Goal: Task Accomplishment & Management: Use online tool/utility

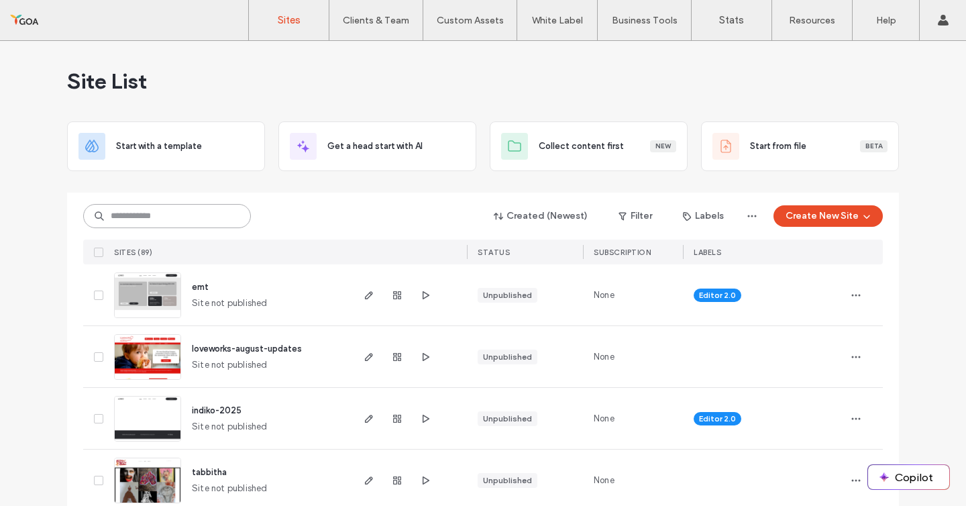
click at [107, 217] on input at bounding box center [167, 216] width 168 height 24
type input "*******"
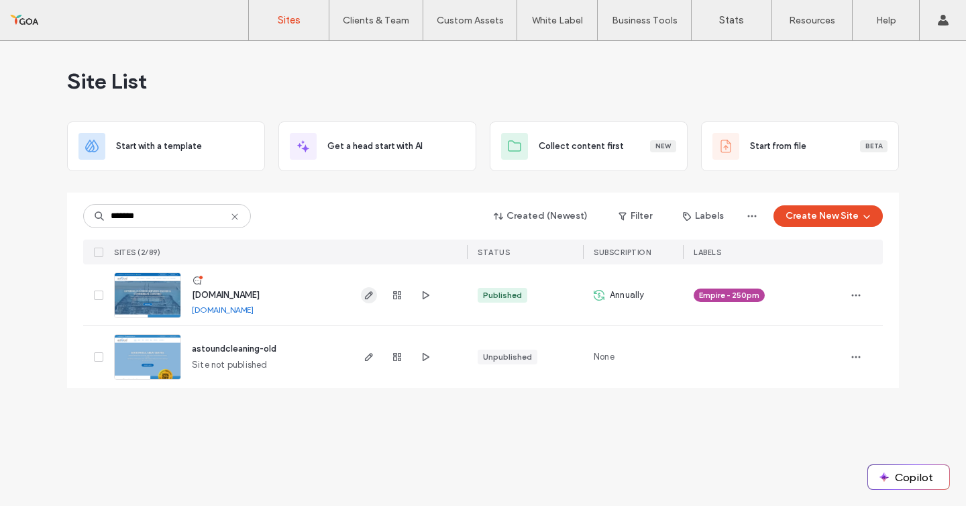
click at [370, 298] on icon "button" at bounding box center [369, 295] width 11 height 11
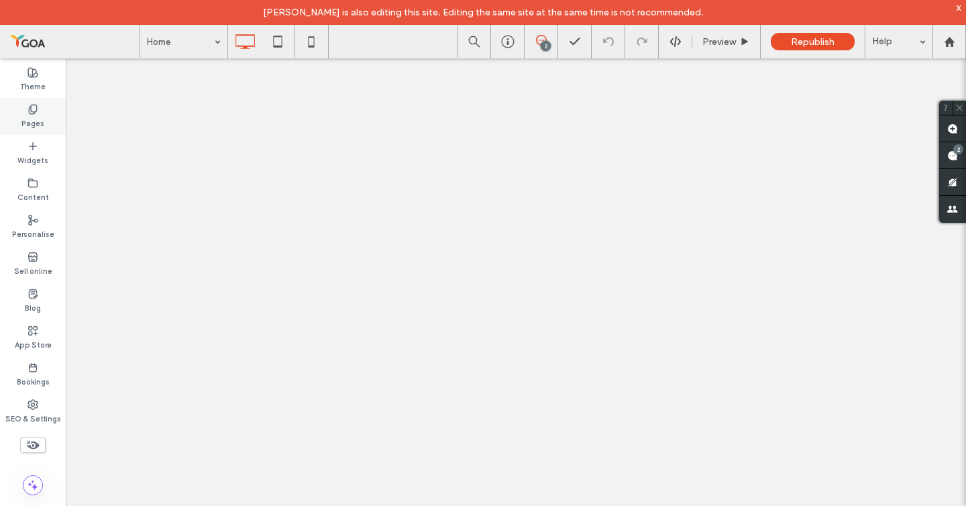
click at [46, 110] on div "Pages" at bounding box center [33, 116] width 66 height 37
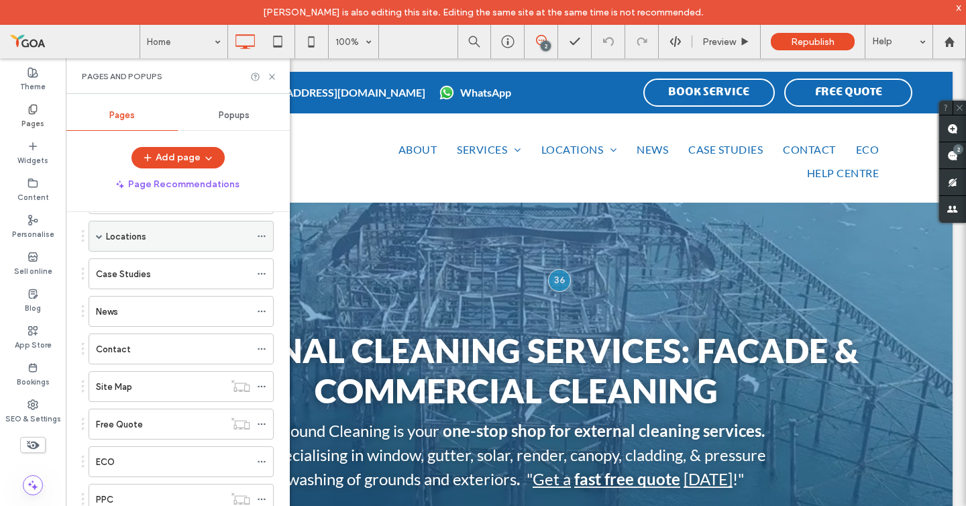
scroll to position [180, 0]
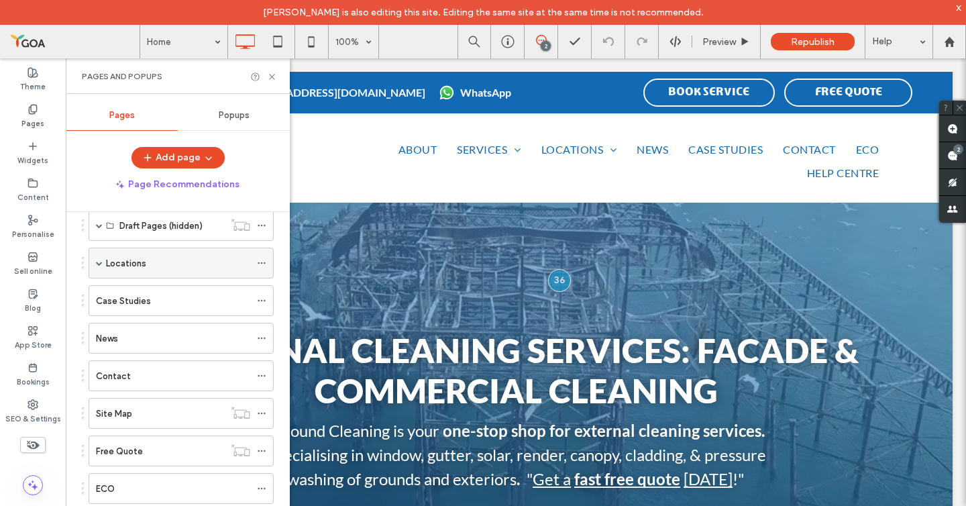
click at [97, 266] on span at bounding box center [99, 263] width 7 height 7
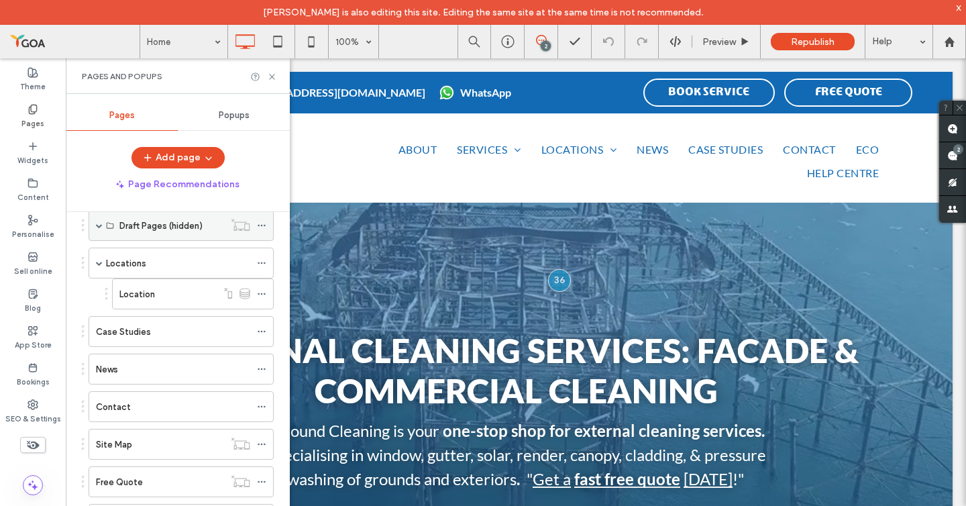
click at [105, 232] on div "Draft Pages (hidden)" at bounding box center [181, 225] width 185 height 31
click at [100, 226] on span at bounding box center [99, 225] width 7 height 7
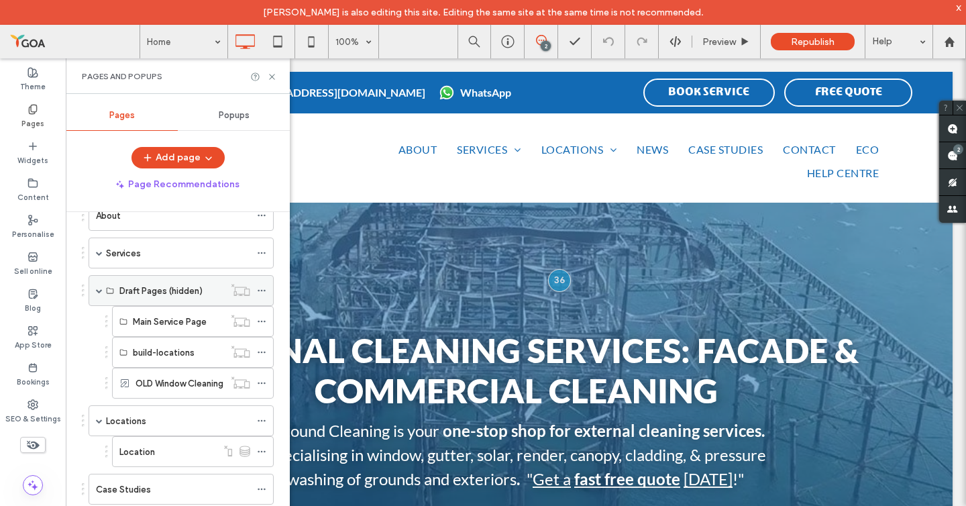
scroll to position [5, 0]
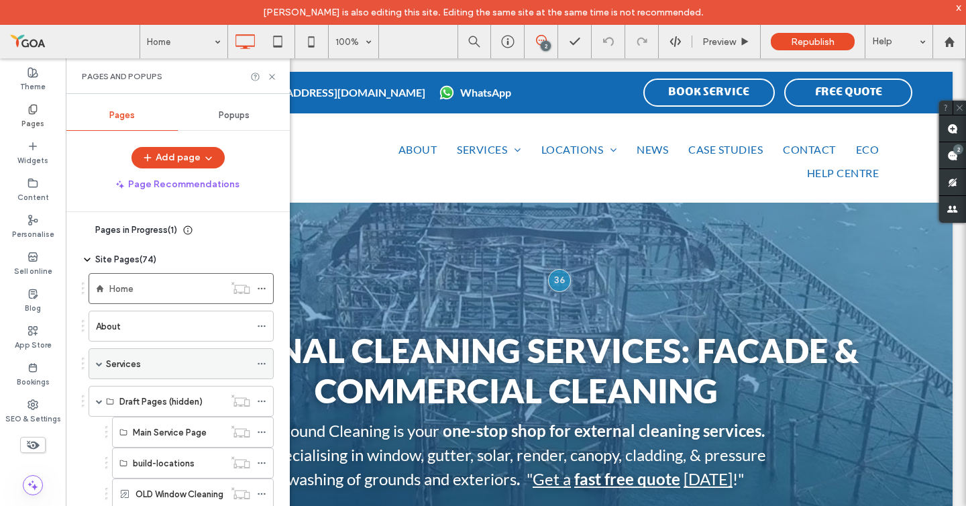
click at [107, 371] on div "Services" at bounding box center [178, 364] width 144 height 30
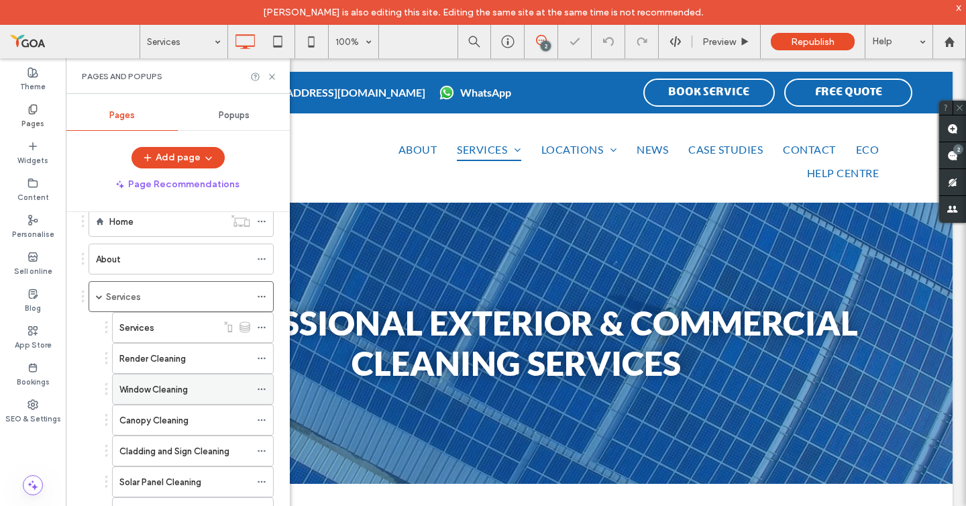
scroll to position [77, 0]
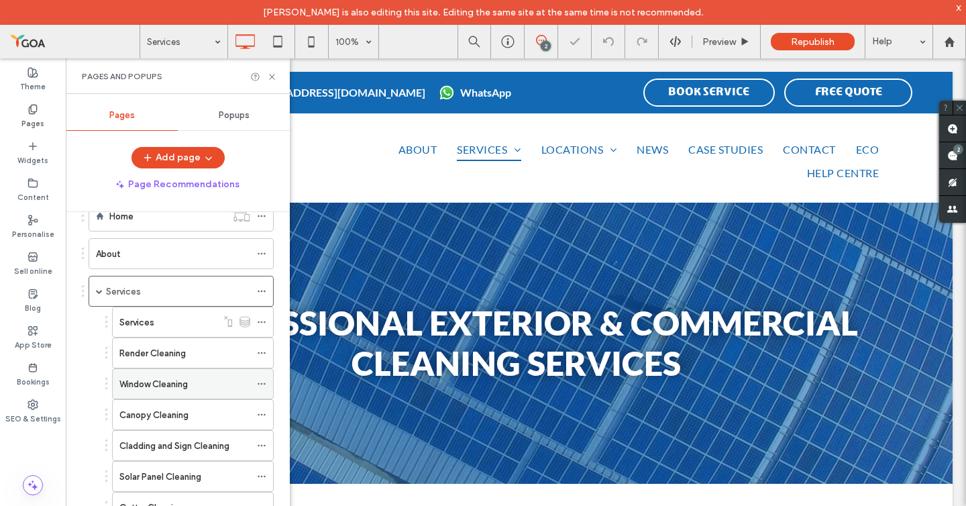
click at [148, 382] on label "Window Cleaning" at bounding box center [153, 383] width 68 height 23
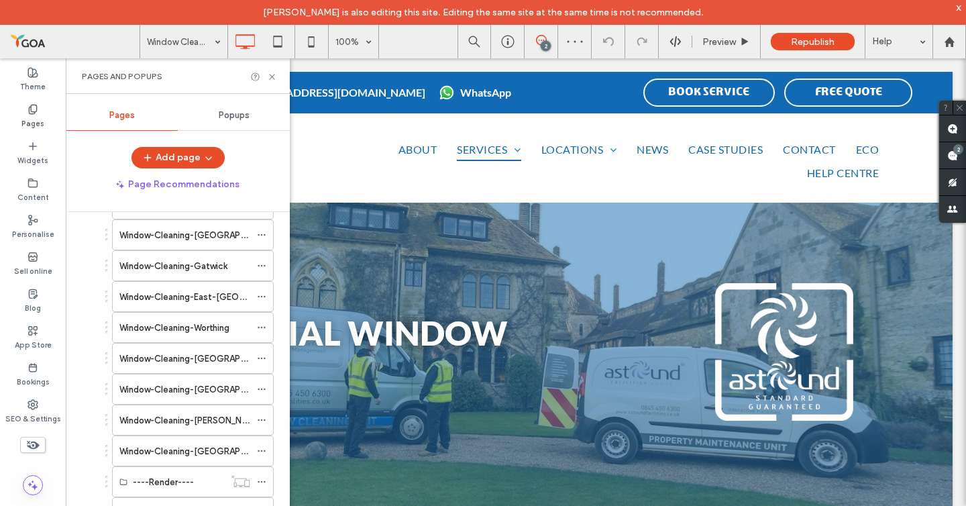
scroll to position [343, 0]
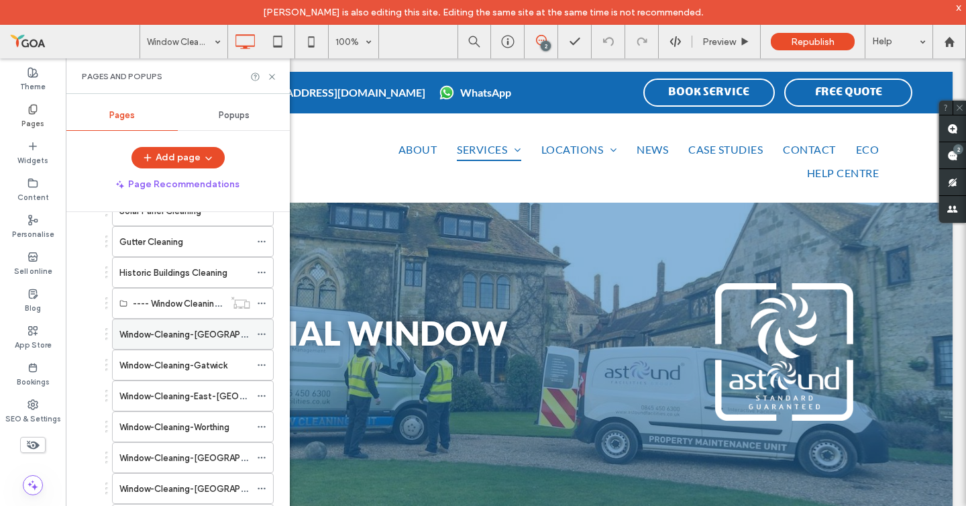
click at [129, 332] on label "Window-Cleaning-Brighton" at bounding box center [201, 334] width 164 height 23
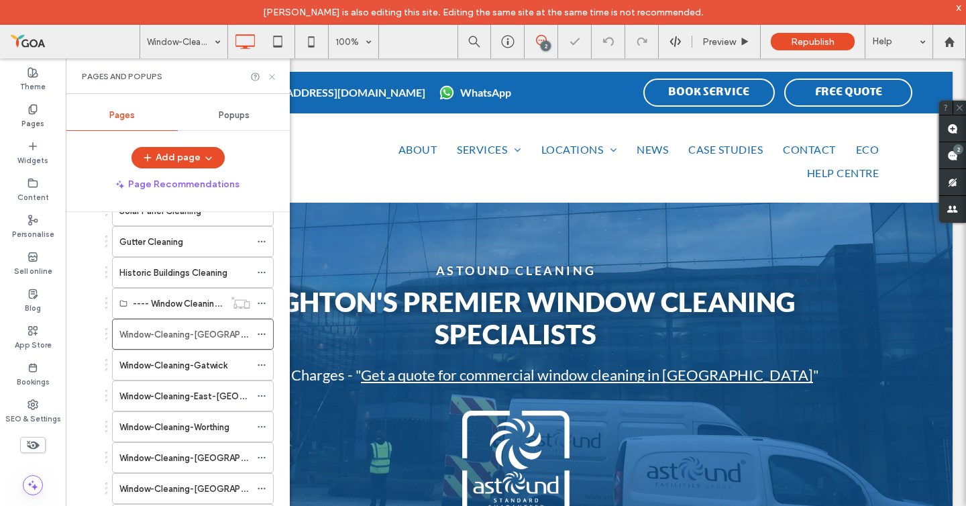
click at [274, 79] on icon at bounding box center [272, 77] width 10 height 10
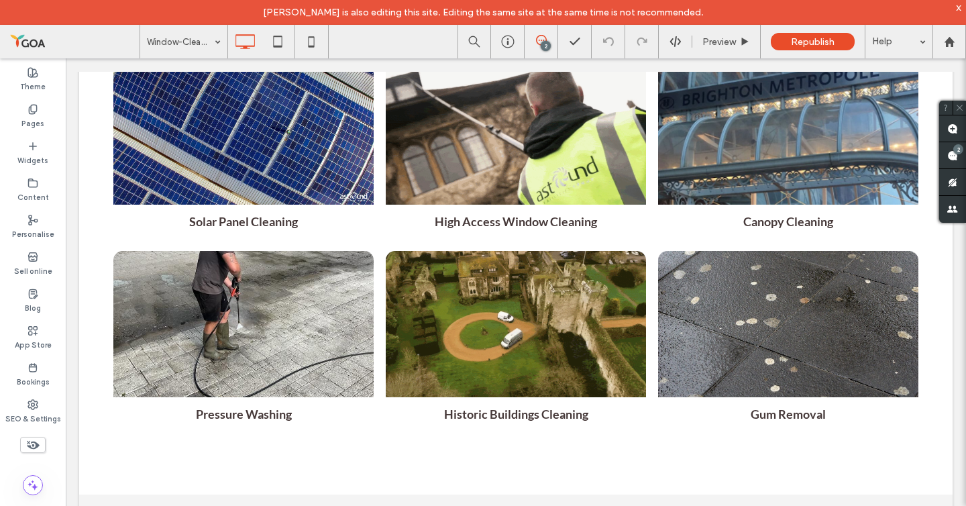
scroll to position [9825, 0]
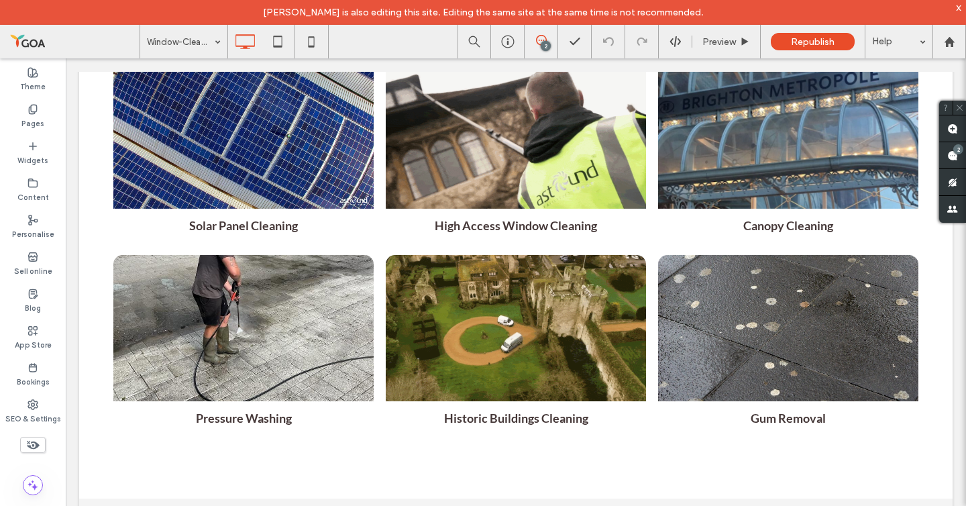
type input "****"
type input "**"
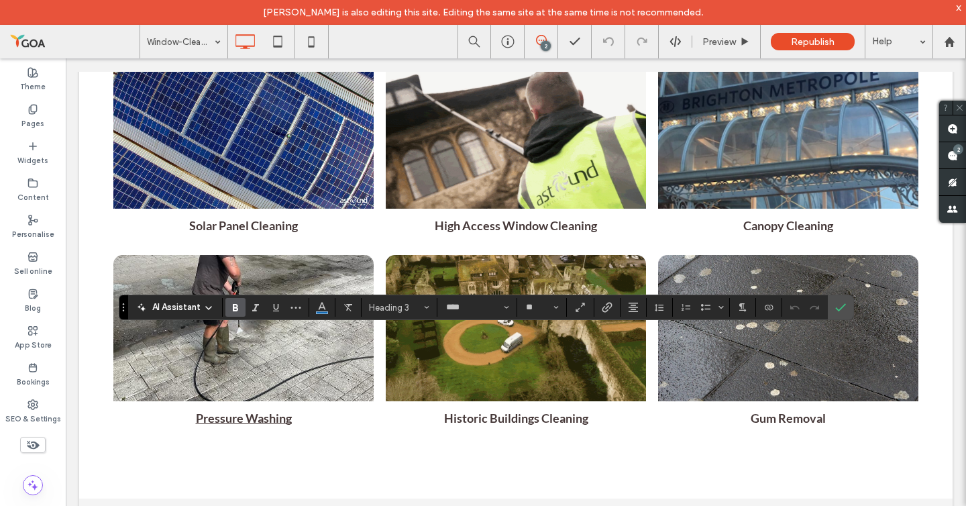
click at [370, 401] on figcaption "Pressure Washing" at bounding box center [243, 418] width 260 height 34
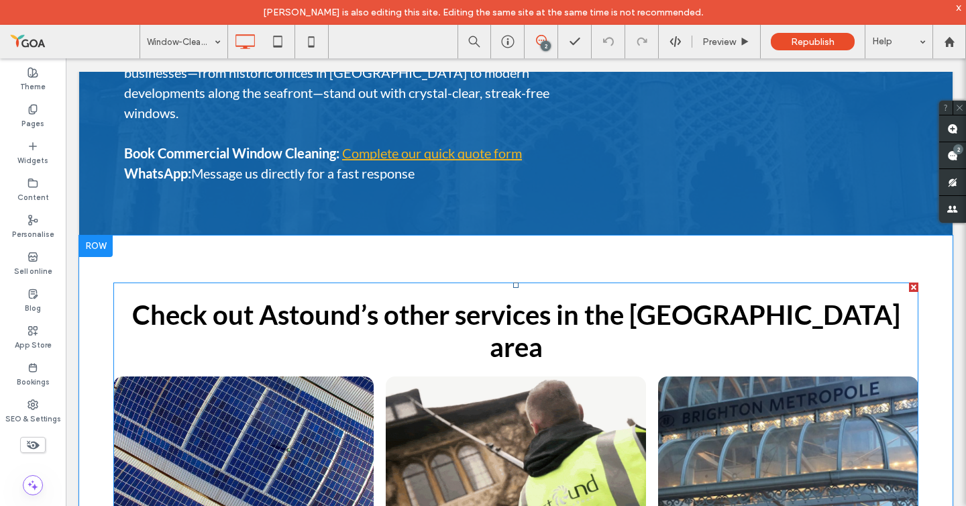
scroll to position [9481, 0]
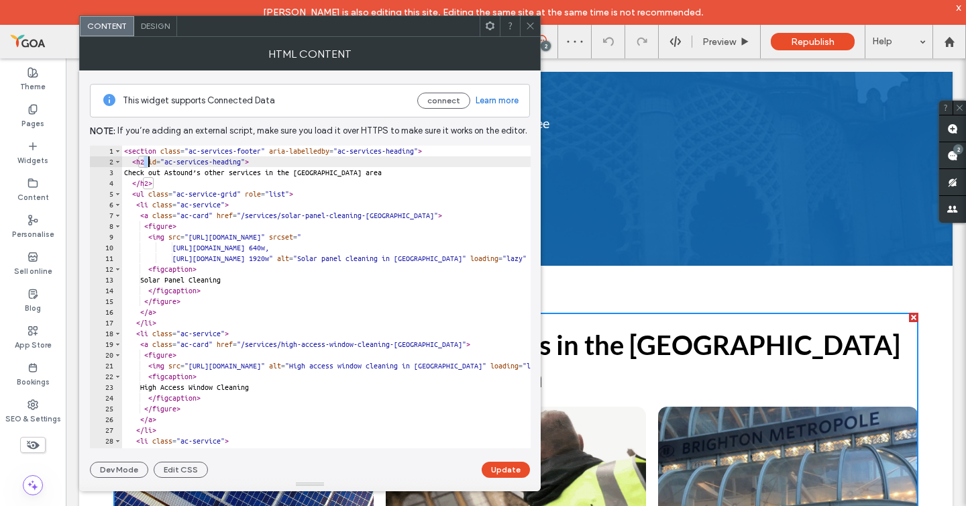
click at [150, 164] on div "< section class = "ac-services-footer" aria-labelledby = "ac-services-heading" …" at bounding box center [604, 308] width 967 height 324
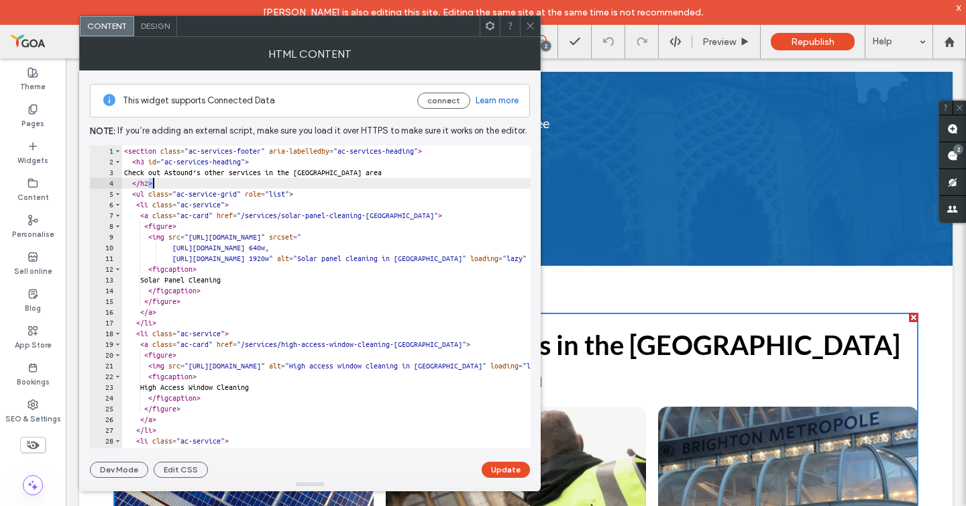
click at [152, 181] on div "< section class = "ac-services-footer" aria-labelledby = "ac-services-heading" …" at bounding box center [604, 308] width 967 height 324
type textarea "*****"
click at [503, 468] on button "Update" at bounding box center [506, 470] width 48 height 16
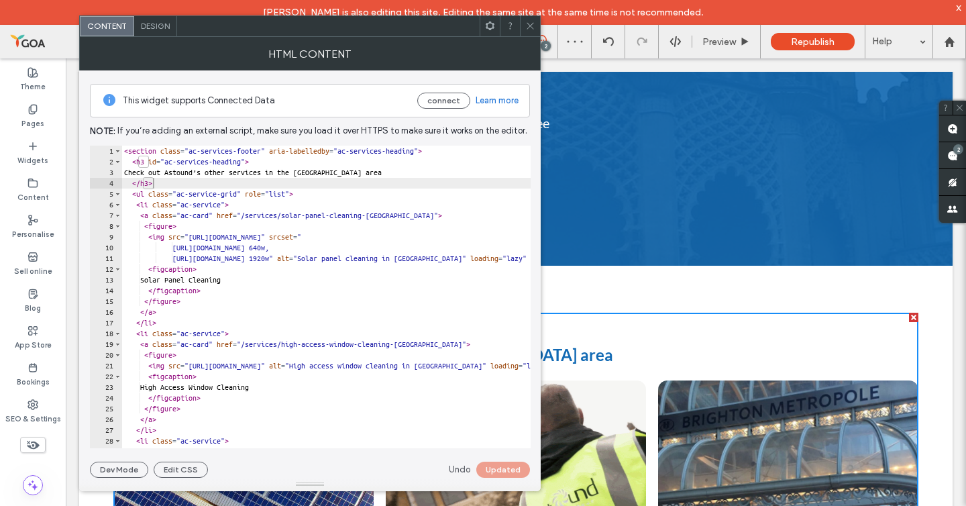
click at [533, 25] on icon at bounding box center [530, 26] width 10 height 10
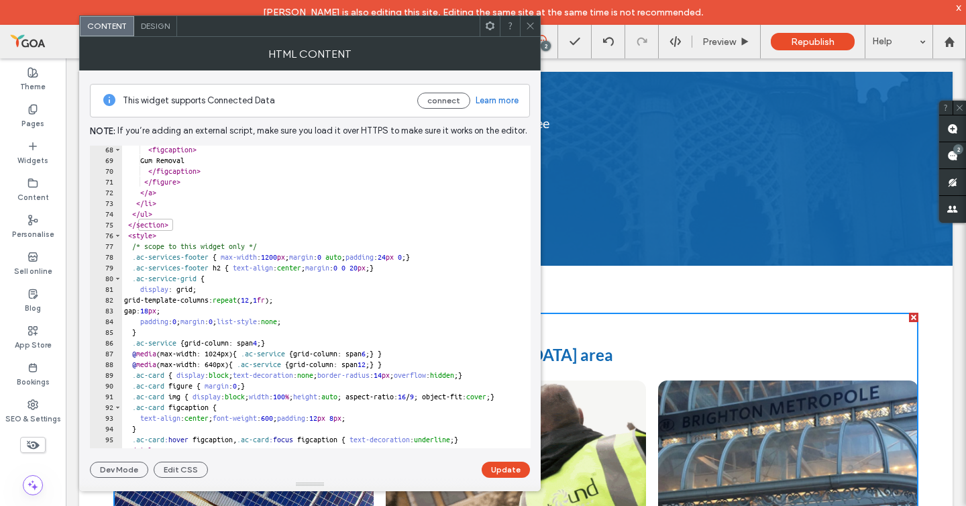
scroll to position [721, 0]
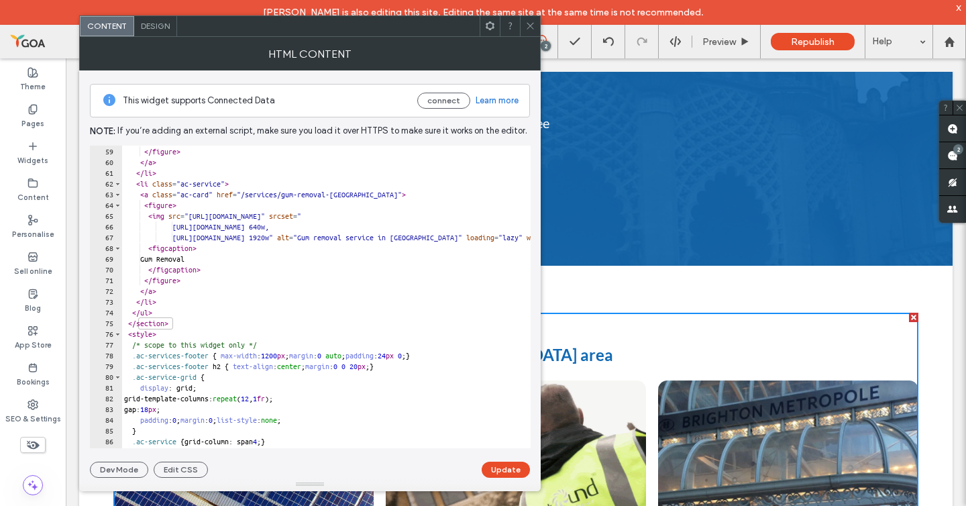
scroll to position [728, 0]
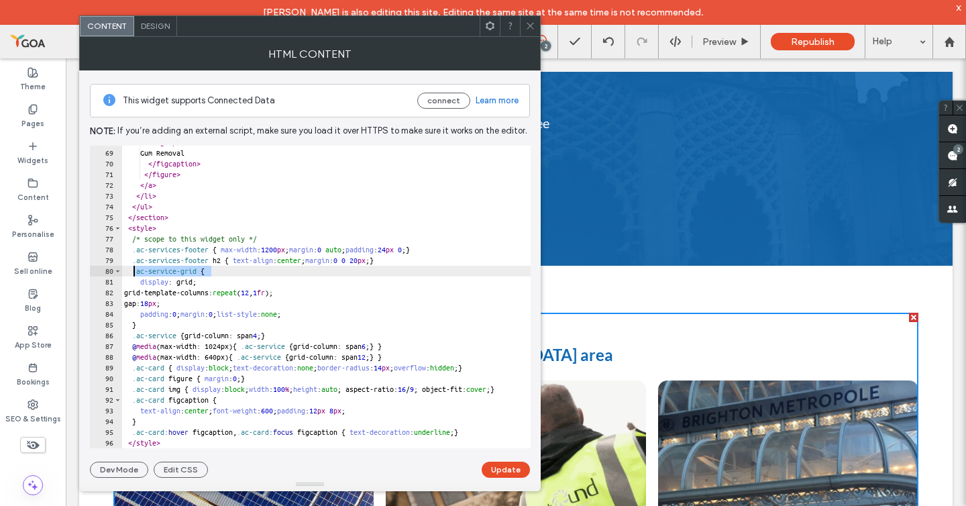
drag, startPoint x: 211, startPoint y: 268, endPoint x: 136, endPoint y: 268, distance: 75.1
click at [136, 268] on div "< figcaption > Gum Removal </ figcaption > </ figure > </ a > </ li > </ ul > <…" at bounding box center [604, 299] width 967 height 324
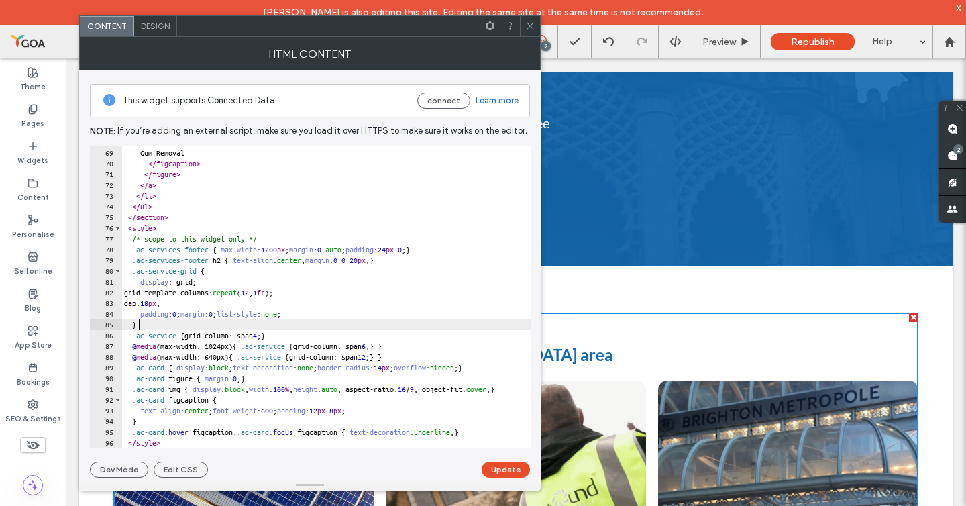
click at [170, 323] on div "< figcaption > Gum Removal </ figcaption > </ figure > </ a > </ li > </ ul > <…" at bounding box center [604, 299] width 967 height 324
type textarea "*"
paste textarea "**********"
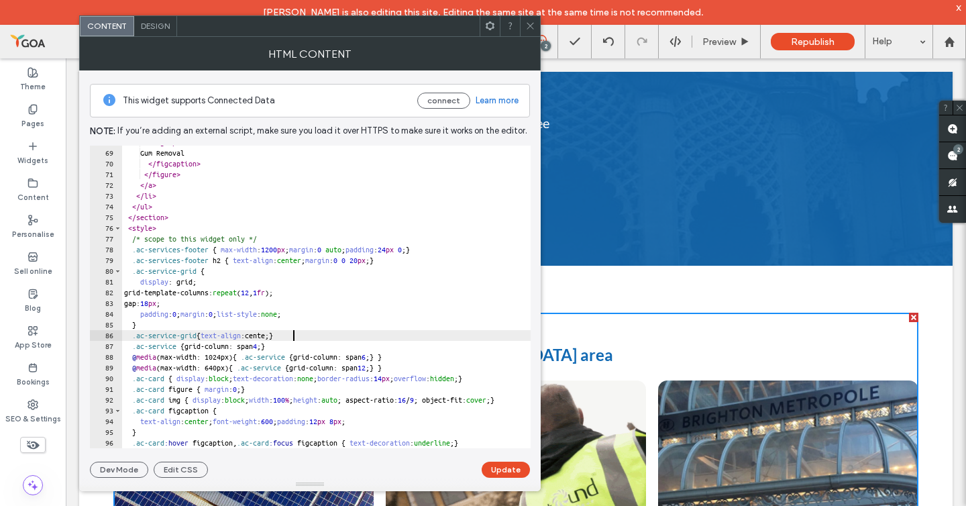
scroll to position [0, 14]
click at [516, 468] on button "Update" at bounding box center [506, 470] width 48 height 16
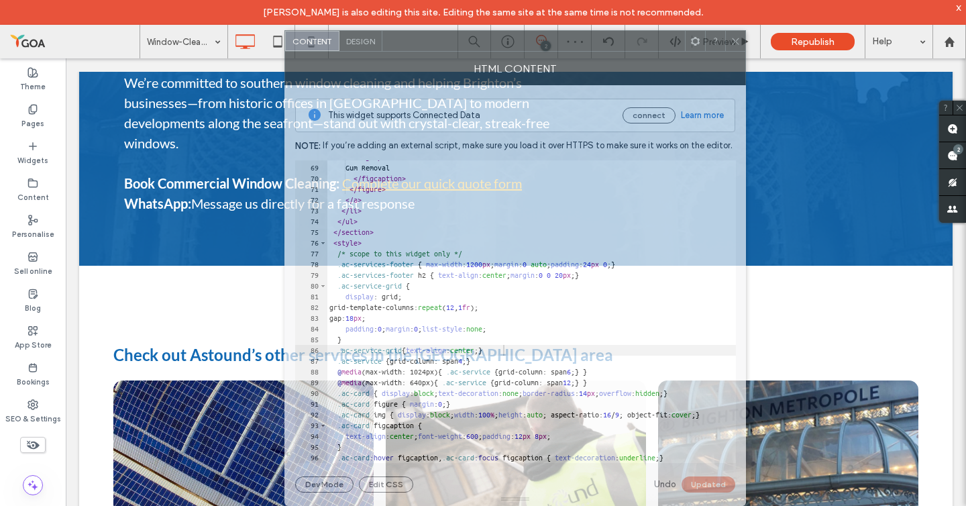
drag, startPoint x: 417, startPoint y: 36, endPoint x: 623, endPoint y: 54, distance: 206.7
click at [623, 54] on div "HTML content" at bounding box center [515, 69] width 462 height 34
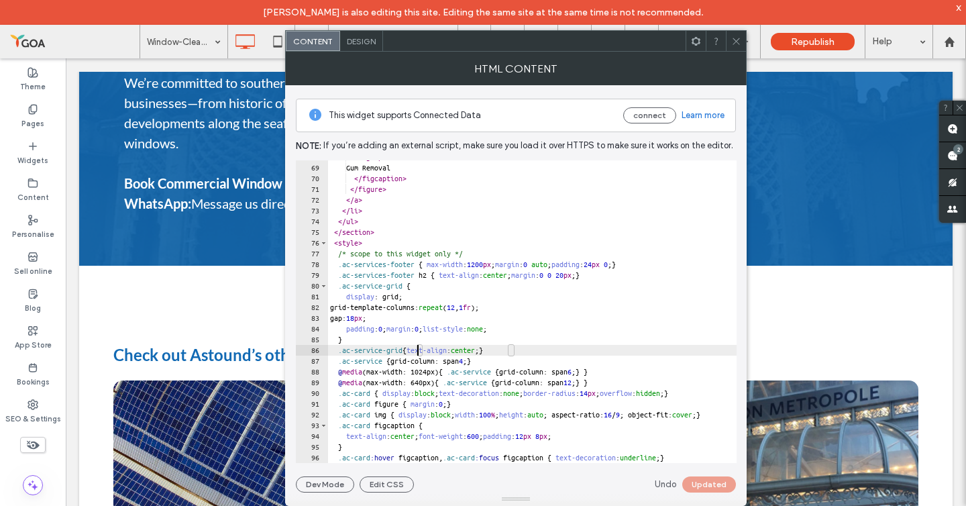
click at [418, 349] on div "< figcaption > Gum Removal </ figcaption > </ figure > </ a > </ li > </ ul > <…" at bounding box center [810, 314] width 967 height 324
click at [708, 484] on button "Update" at bounding box center [712, 484] width 48 height 16
click at [516, 353] on div "< figcaption > Gum Removal </ figcaption > </ figure > </ a > </ li > </ ul > <…" at bounding box center [810, 314] width 967 height 324
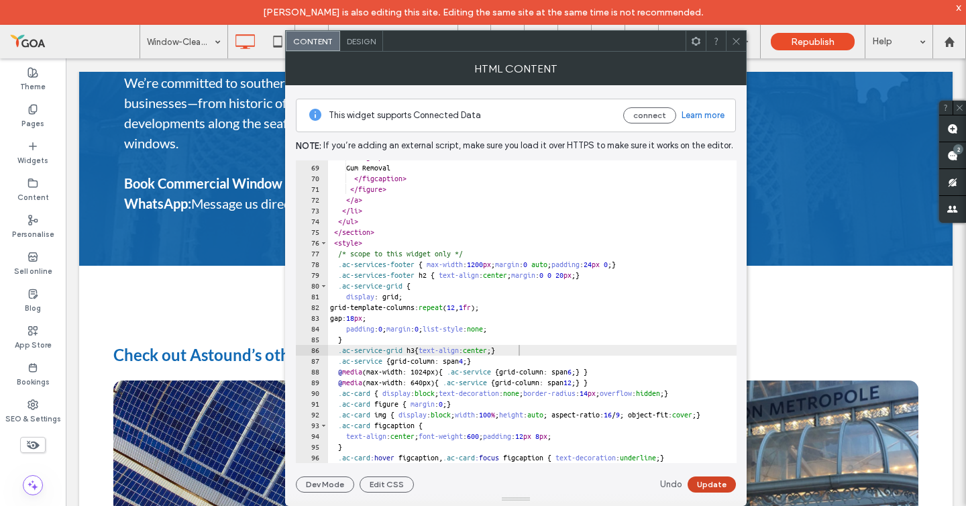
click at [712, 480] on button "Update" at bounding box center [712, 484] width 48 height 16
click at [437, 351] on div "< figcaption > Gum Removal </ figcaption > </ figure > </ a > </ li > </ ul > <…" at bounding box center [810, 314] width 967 height 324
click at [693, 486] on button "Update" at bounding box center [712, 484] width 48 height 16
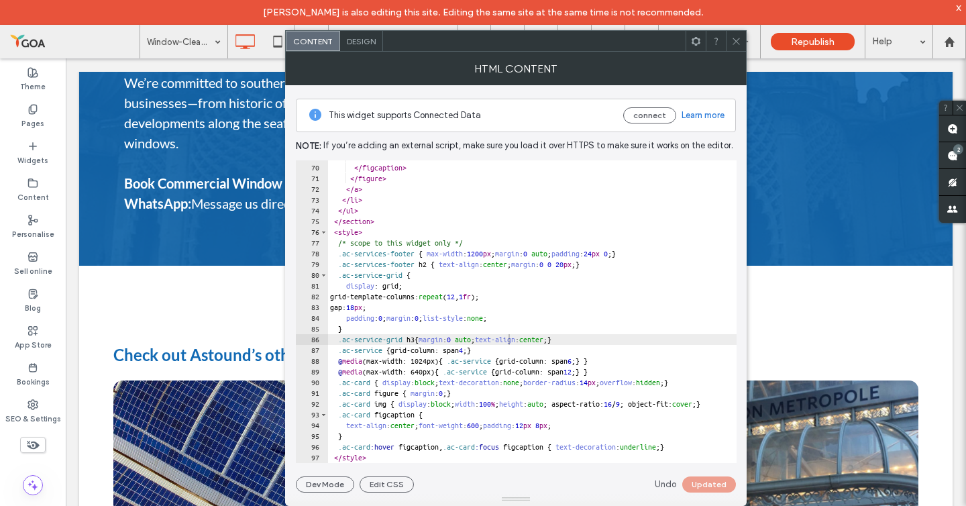
click at [440, 339] on div "Gum Removal </ figcaption > </ figure > </ a > </ li > </ ul > </ section > < s…" at bounding box center [810, 314] width 967 height 324
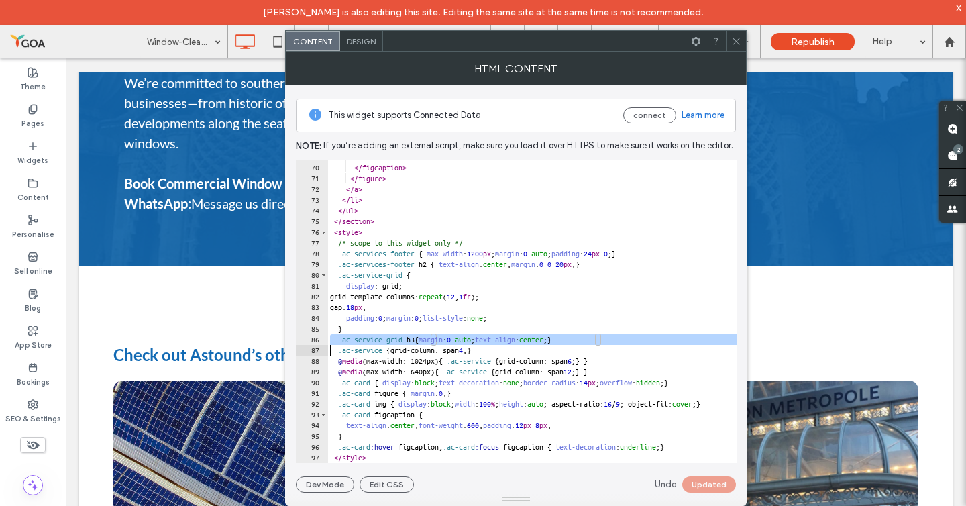
click at [440, 339] on div "Gum Removal </ figcaption > </ figure > </ a > </ li > </ ul > </ section > < s…" at bounding box center [810, 314] width 967 height 324
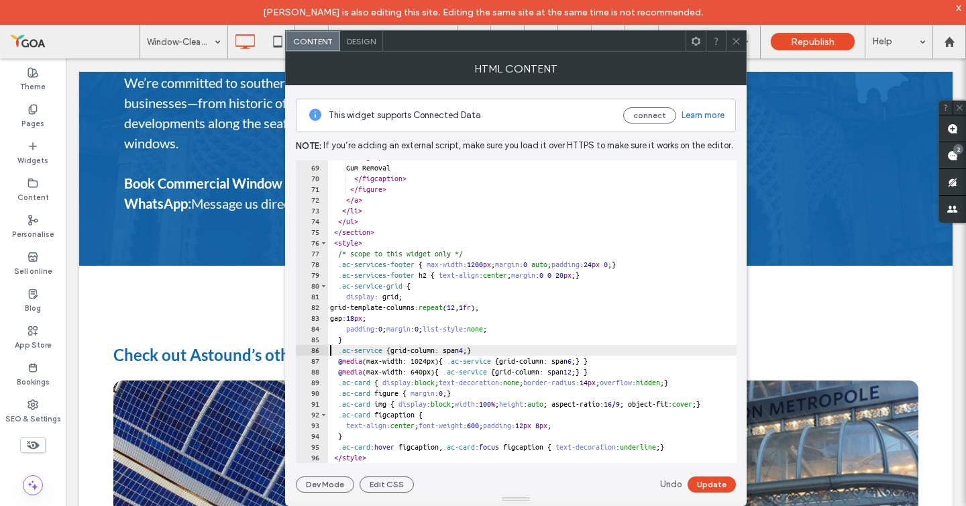
scroll to position [728, 0]
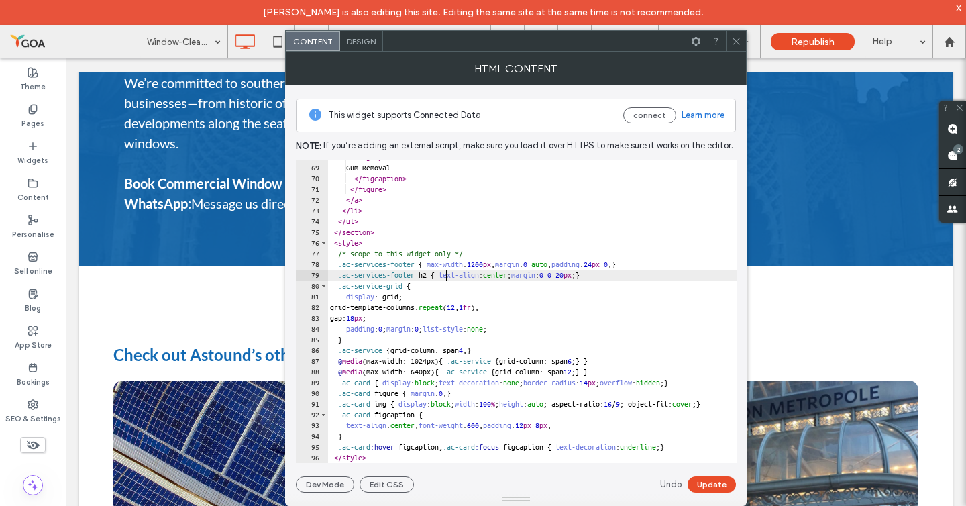
click at [444, 278] on div "< figcaption > Gum Removal </ figcaption > </ figure > </ a > </ li > </ ul > <…" at bounding box center [810, 314] width 967 height 324
type textarea "**********"
click at [709, 484] on button "Update" at bounding box center [712, 484] width 48 height 16
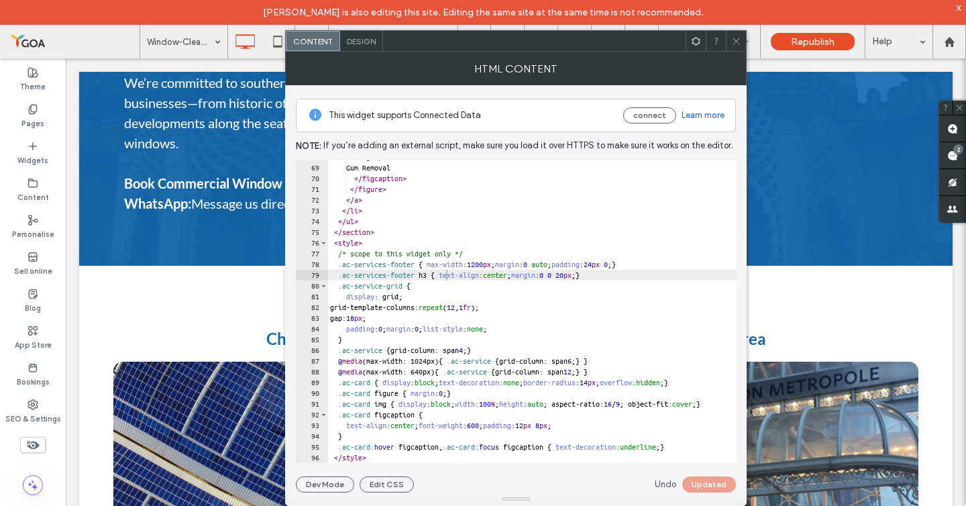
click at [736, 45] on icon at bounding box center [736, 41] width 10 height 10
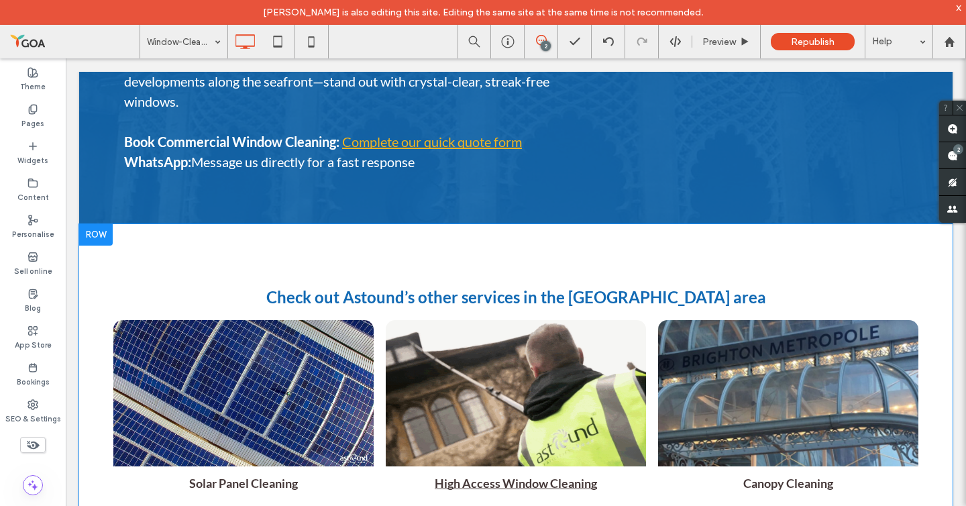
scroll to position [9486, 0]
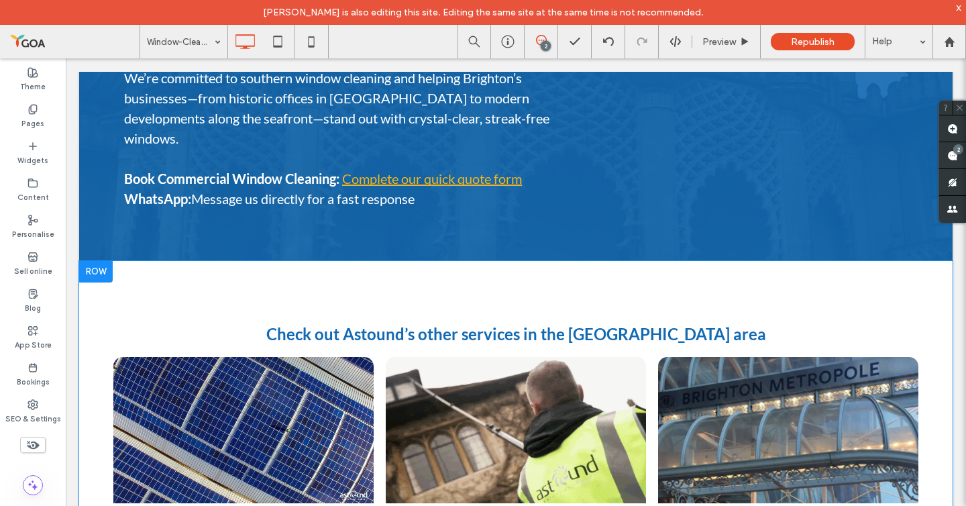
click at [496, 357] on img at bounding box center [516, 430] width 260 height 146
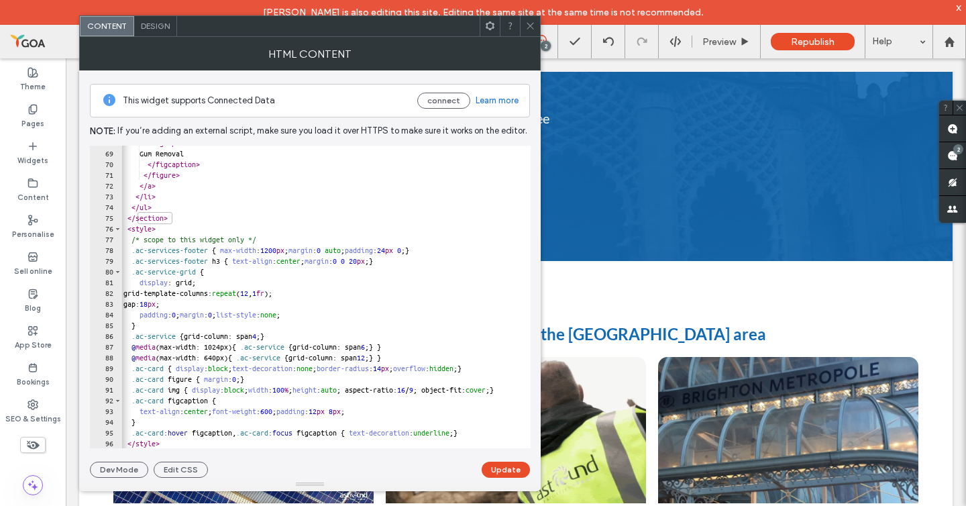
scroll to position [727, 0]
click at [342, 393] on div "< figcaption > Gum Removal </ figcaption > </ figure > </ a > </ li > </ ul > <…" at bounding box center [604, 300] width 967 height 324
click at [348, 389] on div "< figcaption > Gum Removal </ figcaption > </ figure > </ a > </ li > </ ul > <…" at bounding box center [604, 300] width 967 height 324
drag, startPoint x: 578, startPoint y: 441, endPoint x: 551, endPoint y: 384, distance: 62.7
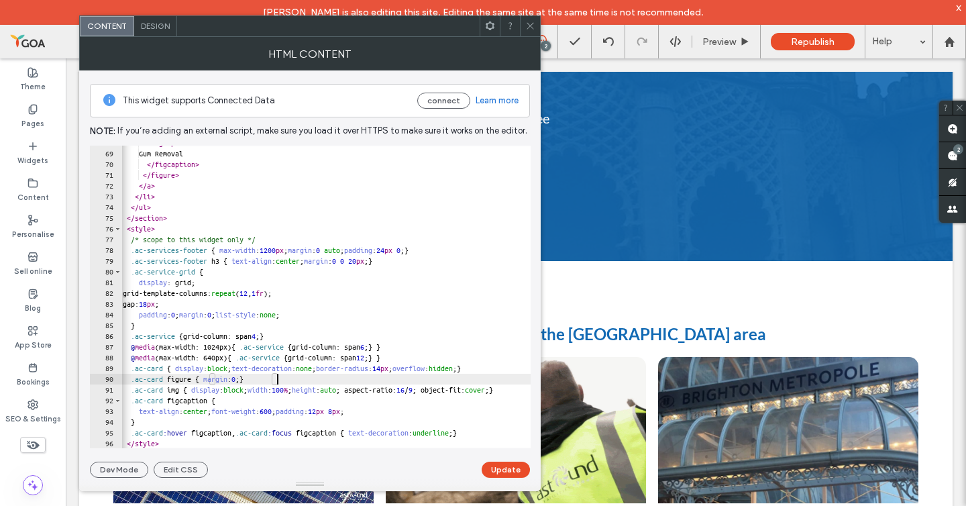
click at [456, 368] on div "< figcaption > Gum Removal </ figcaption > </ figure > </ a > </ li > </ ul > <…" at bounding box center [603, 300] width 967 height 324
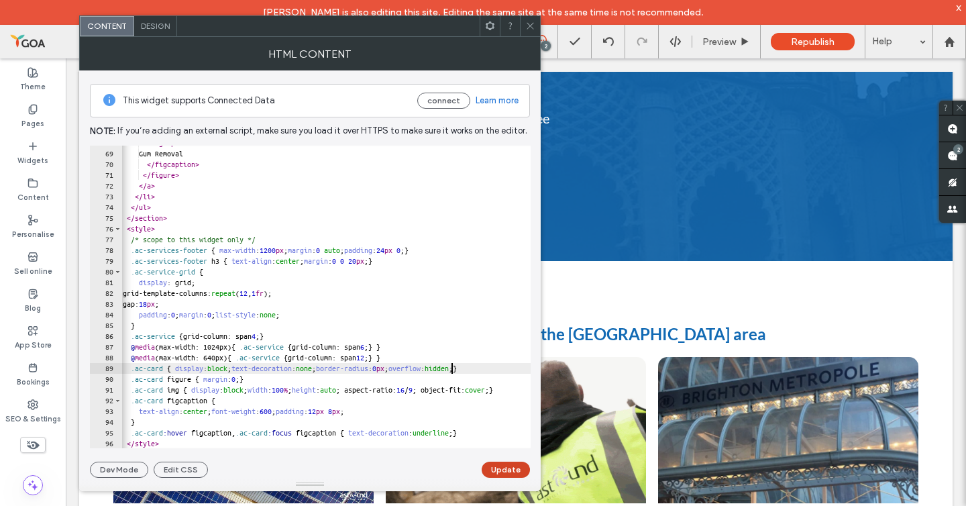
click at [501, 464] on button "Update" at bounding box center [506, 470] width 48 height 16
drag, startPoint x: 376, startPoint y: 367, endPoint x: 465, endPoint y: 372, distance: 89.4
click at [465, 372] on div "< figcaption > Gum Removal </ figcaption > </ figure > </ a > </ li > </ ul > <…" at bounding box center [603, 300] width 967 height 324
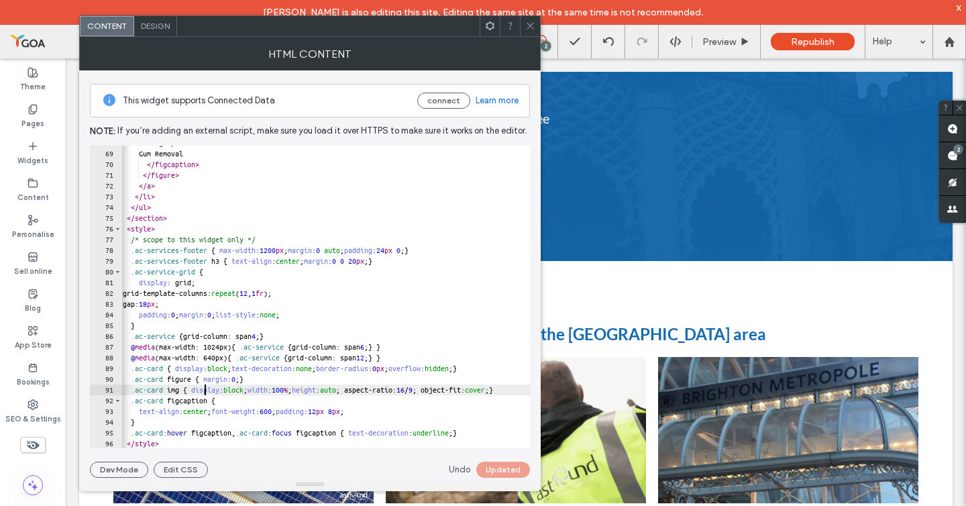
click at [205, 388] on div "< figcaption > Gum Removal </ figcaption > </ figure > </ a > </ li > </ ul > <…" at bounding box center [603, 300] width 967 height 324
paste textarea "**********"
click at [276, 386] on div "< figcaption > Gum Removal </ figcaption > </ figure > </ a > </ li > </ ul > <…" at bounding box center [603, 300] width 967 height 324
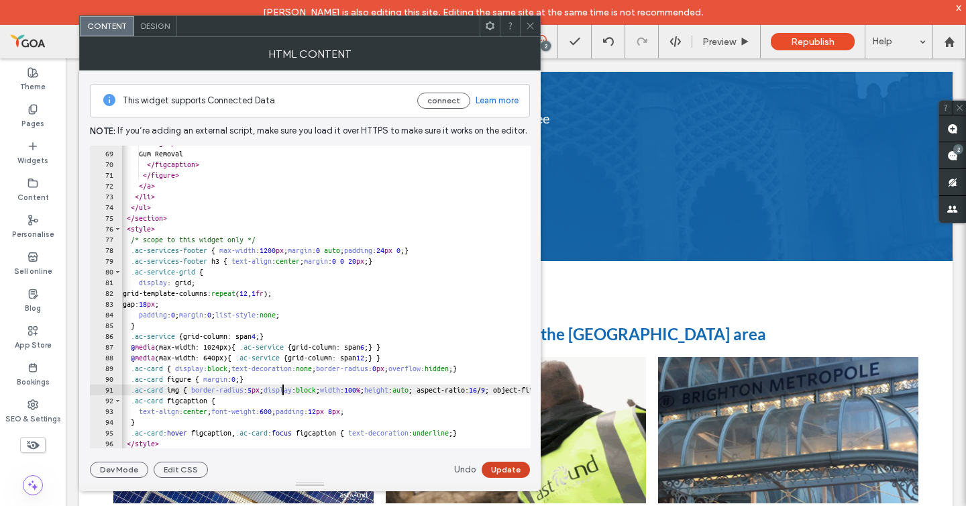
type textarea "**********"
click at [495, 466] on button "Update" at bounding box center [506, 470] width 48 height 16
click at [529, 26] on icon at bounding box center [530, 26] width 10 height 10
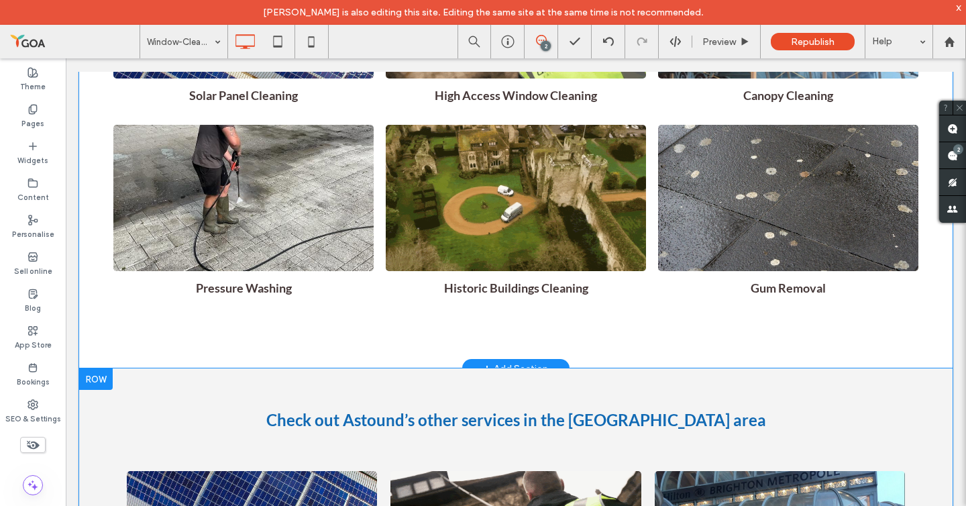
scroll to position [9935, 0]
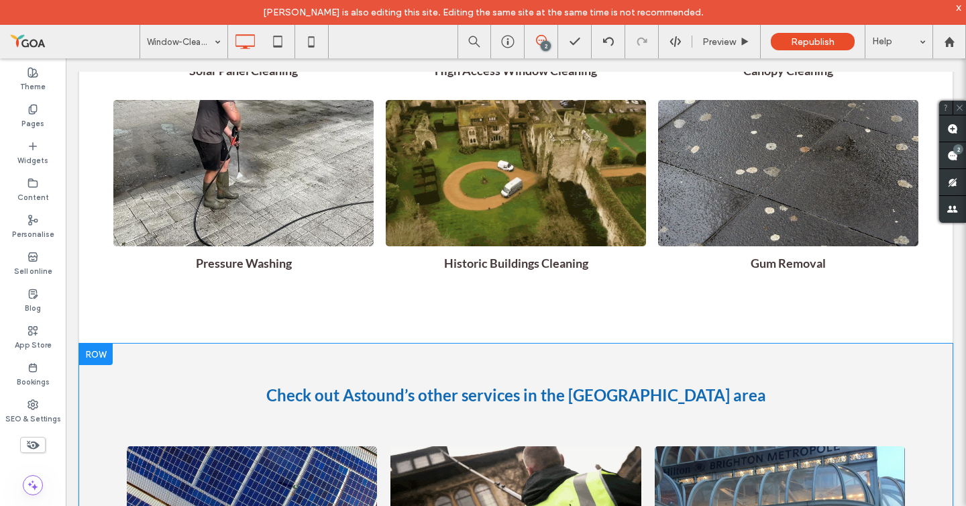
click at [101, 343] on div at bounding box center [96, 353] width 34 height 21
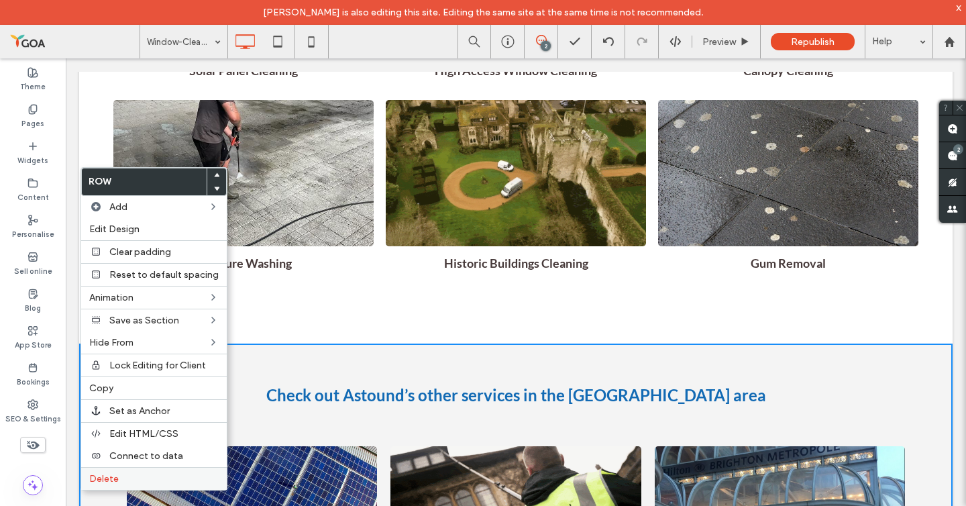
click at [145, 470] on div "Delete" at bounding box center [154, 478] width 146 height 23
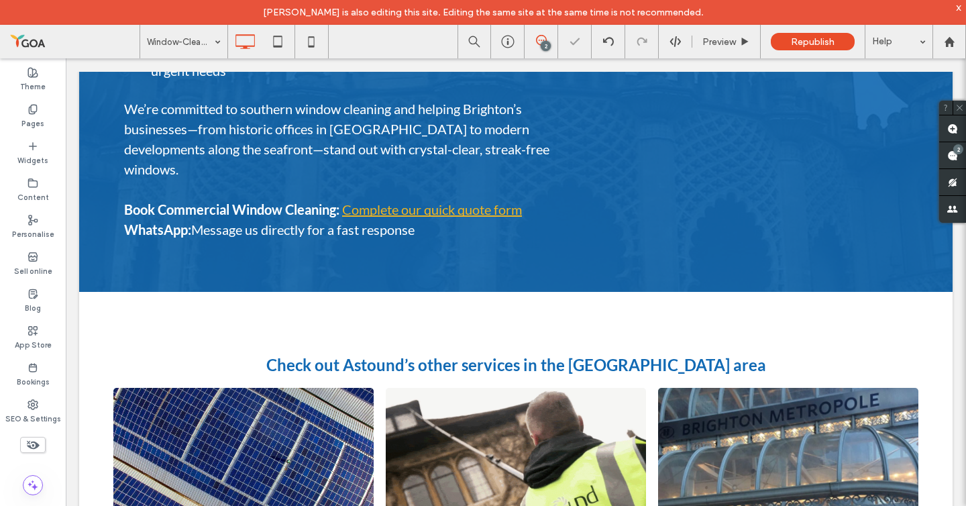
scroll to position [9450, 0]
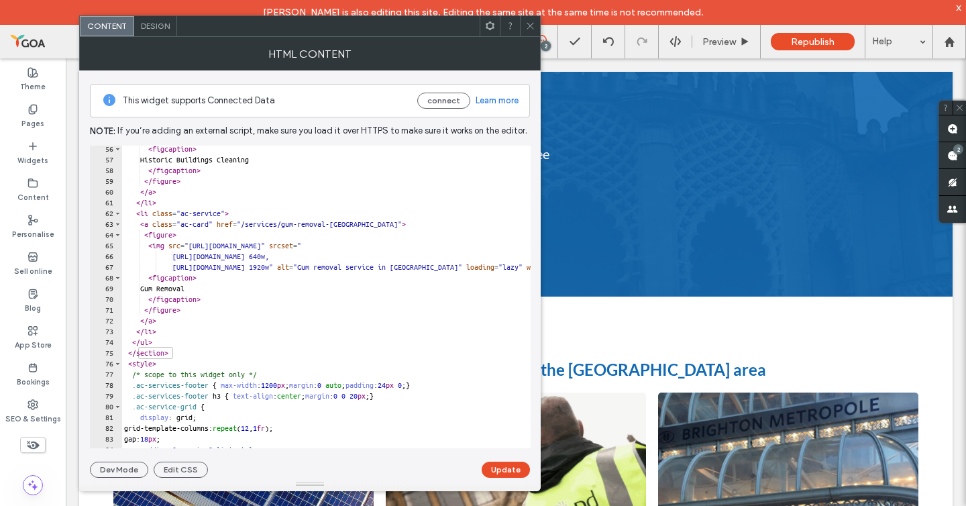
scroll to position [728, 0]
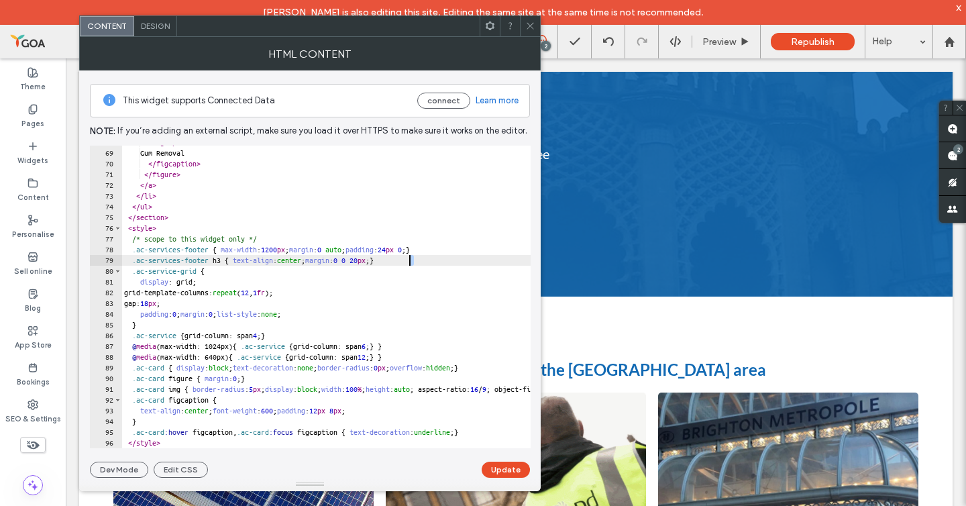
click at [411, 263] on div "< figcaption > Gum Removal </ figcaption > </ figure > </ a > </ li > </ ul > <…" at bounding box center [604, 299] width 967 height 324
type textarea "**********"
click at [518, 470] on button "Update" at bounding box center [506, 470] width 48 height 16
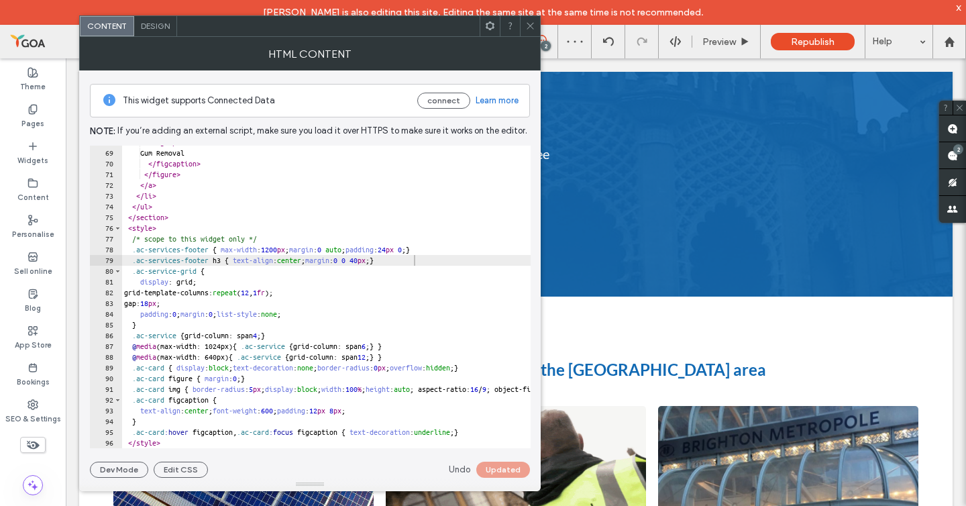
click at [530, 27] on icon at bounding box center [530, 26] width 10 height 10
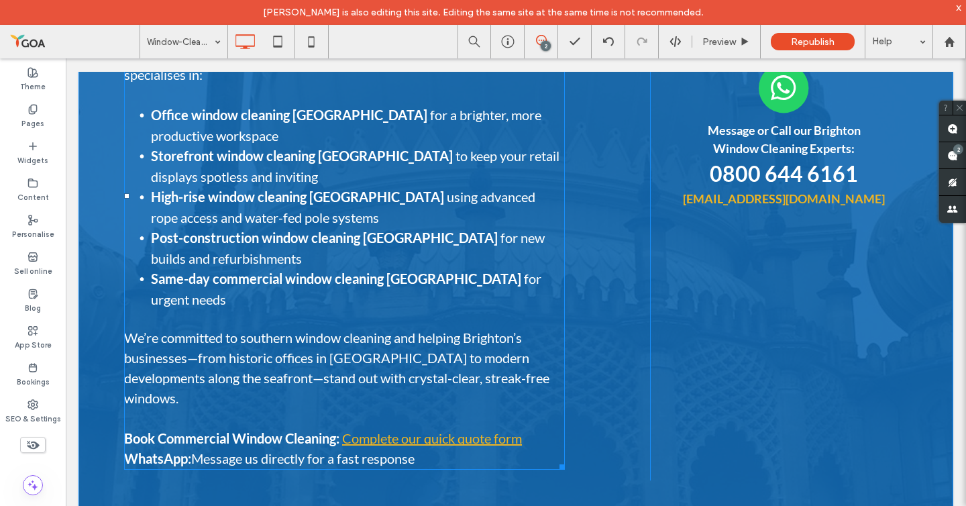
scroll to position [9339, 0]
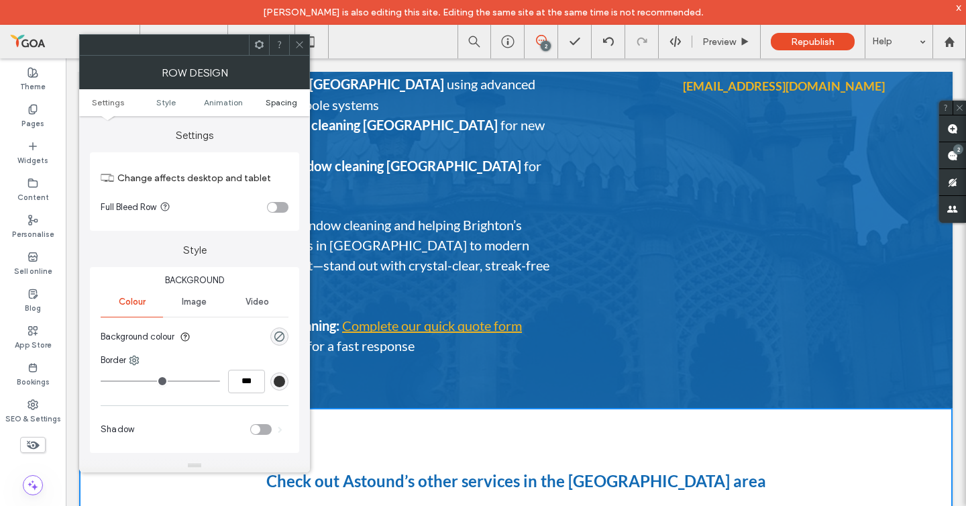
click at [282, 99] on span "Spacing" at bounding box center [282, 102] width 32 height 10
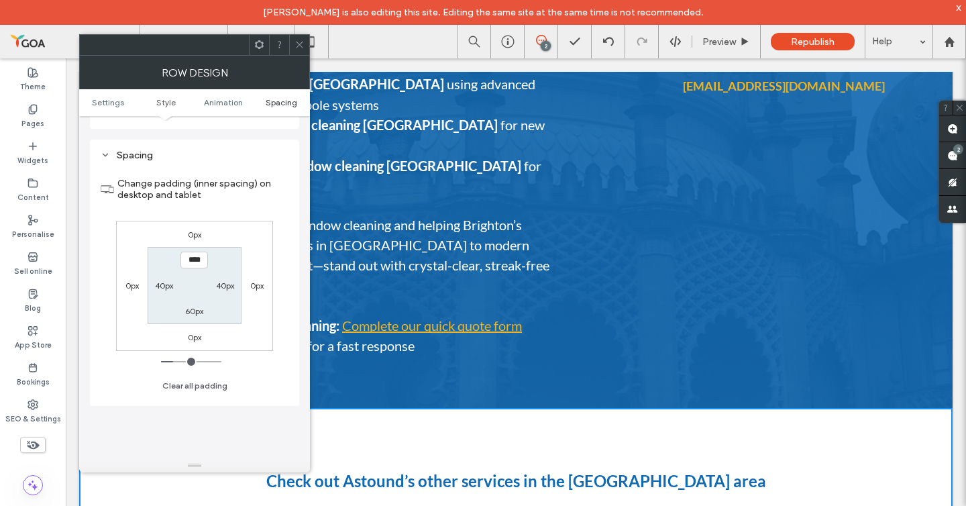
scroll to position [380, 0]
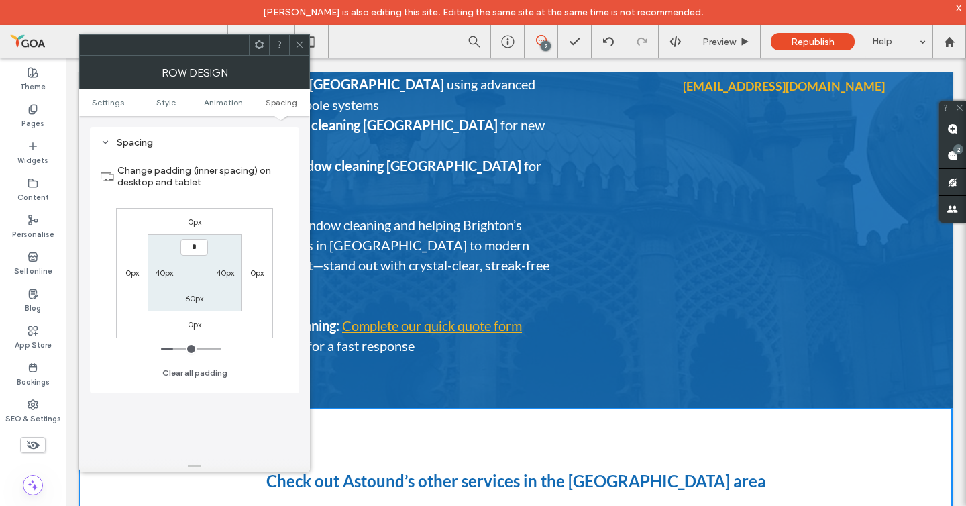
type input "**"
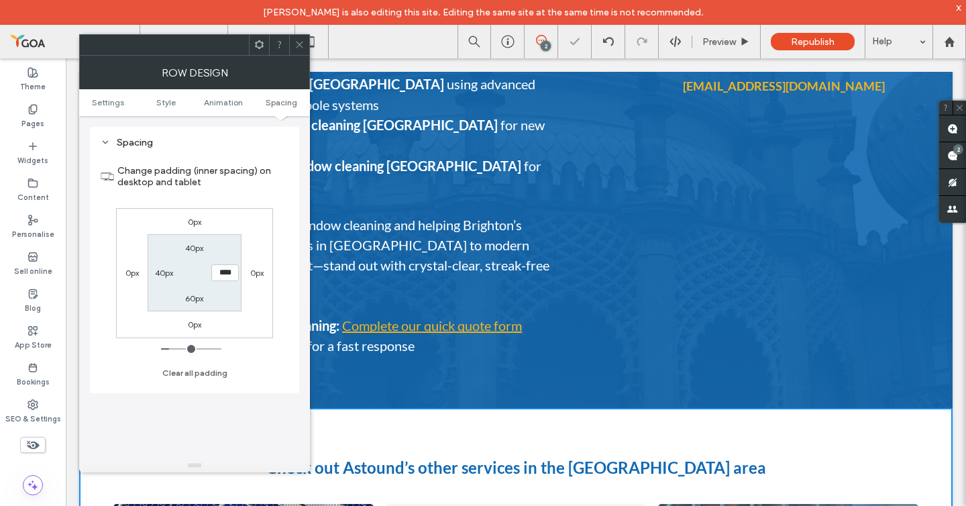
type input "**"
click at [300, 46] on icon at bounding box center [300, 45] width 10 height 10
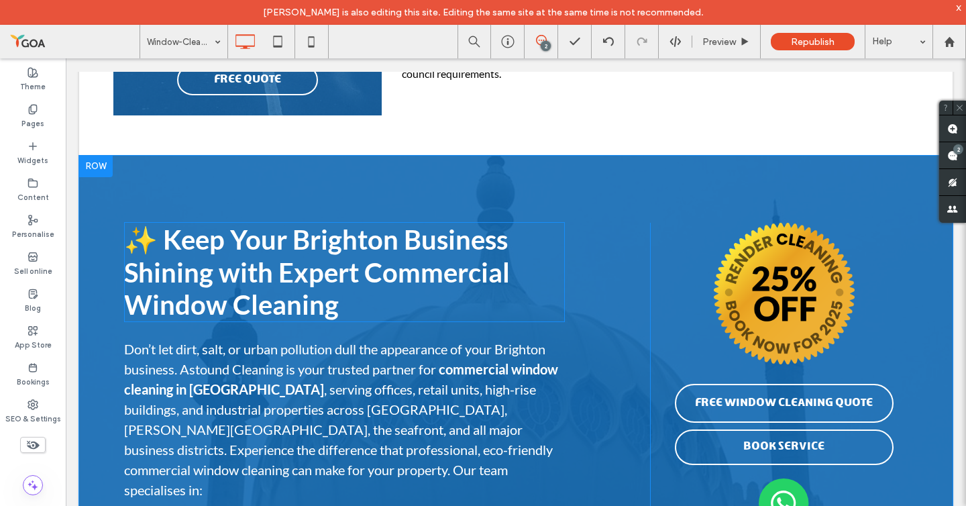
scroll to position [8791, 0]
